Goal: Task Accomplishment & Management: Use online tool/utility

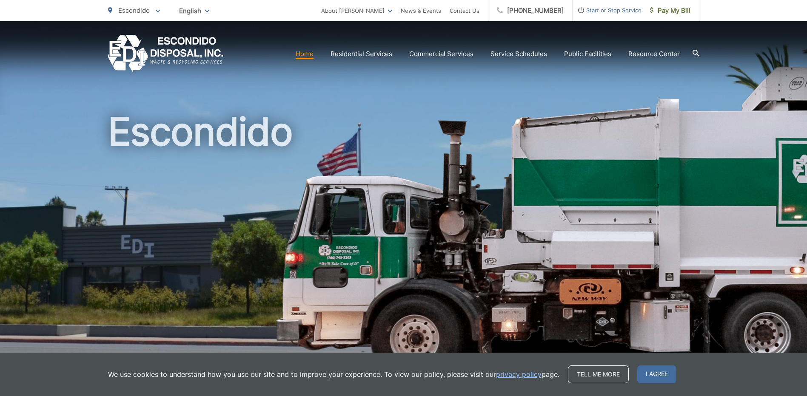
click at [143, 12] on span "Escondido" at bounding box center [133, 10] width 31 height 8
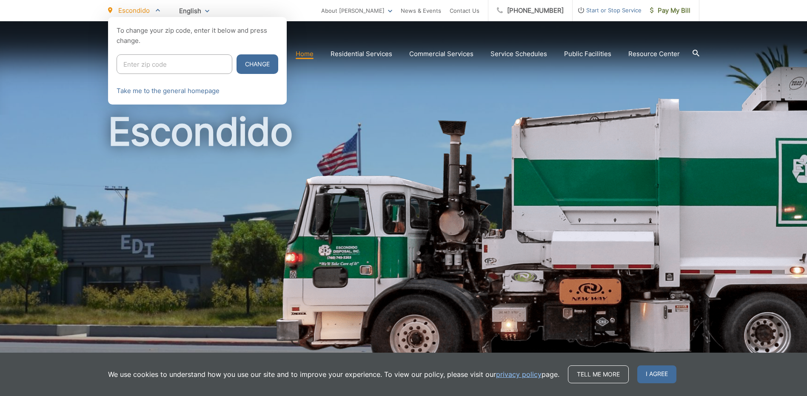
click at [642, 86] on div at bounding box center [403, 215] width 807 height 396
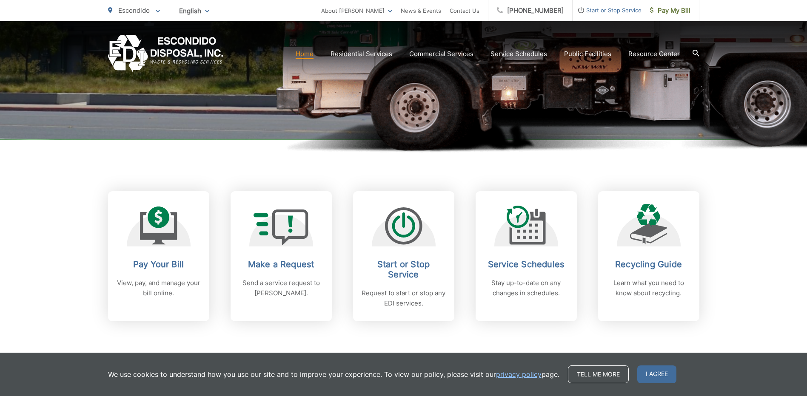
scroll to position [298, 0]
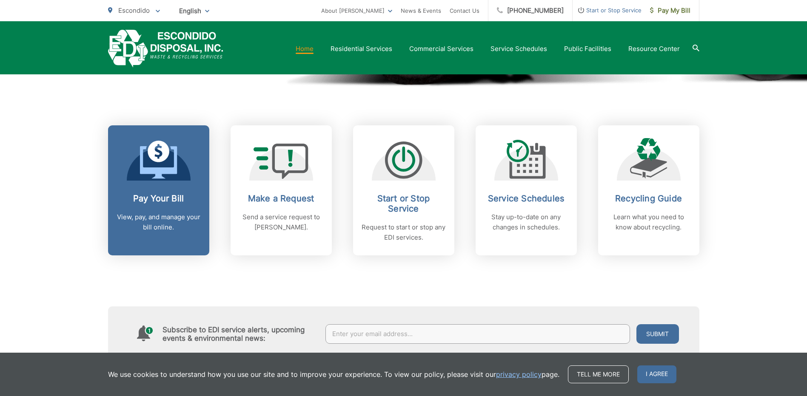
click at [177, 204] on div "Pay Your Bill View, pay, and manage your bill online." at bounding box center [159, 213] width 84 height 39
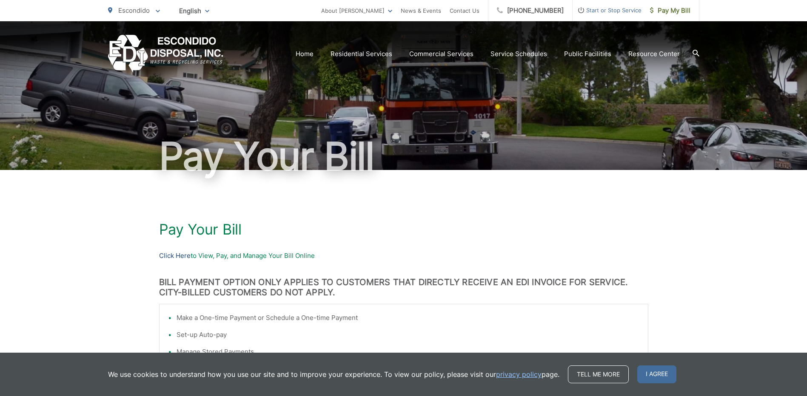
click at [174, 254] on link "Click Here" at bounding box center [174, 256] width 31 height 10
